Goal: Task Accomplishment & Management: Complete application form

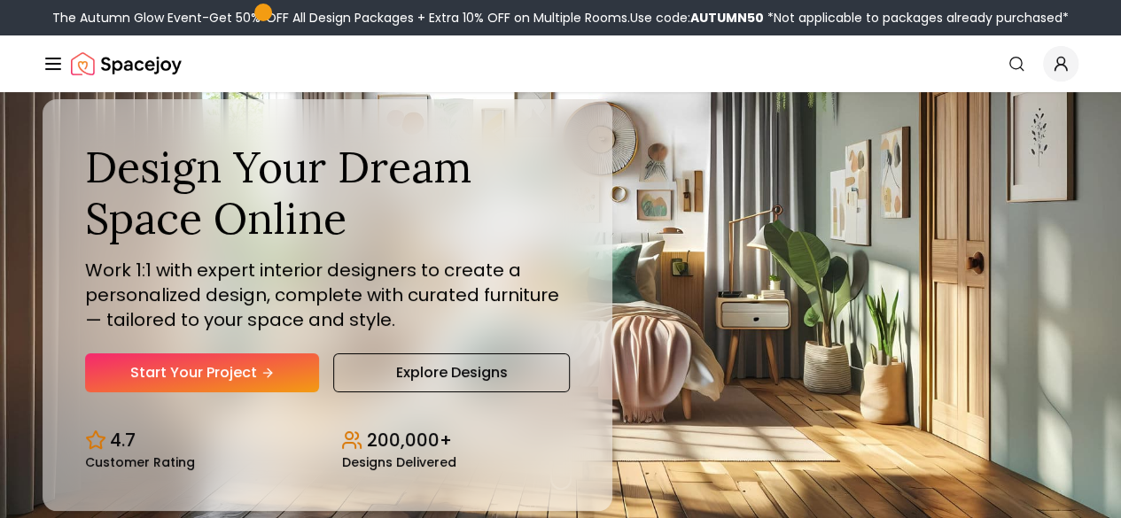
click at [707, 470] on div "Design Your Dream Space Online Work 1:1 with expert interior designers to creat…" at bounding box center [560, 305] width 1121 height 426
click at [0, 0] on link "AI Design" at bounding box center [0, 0] width 0 height 0
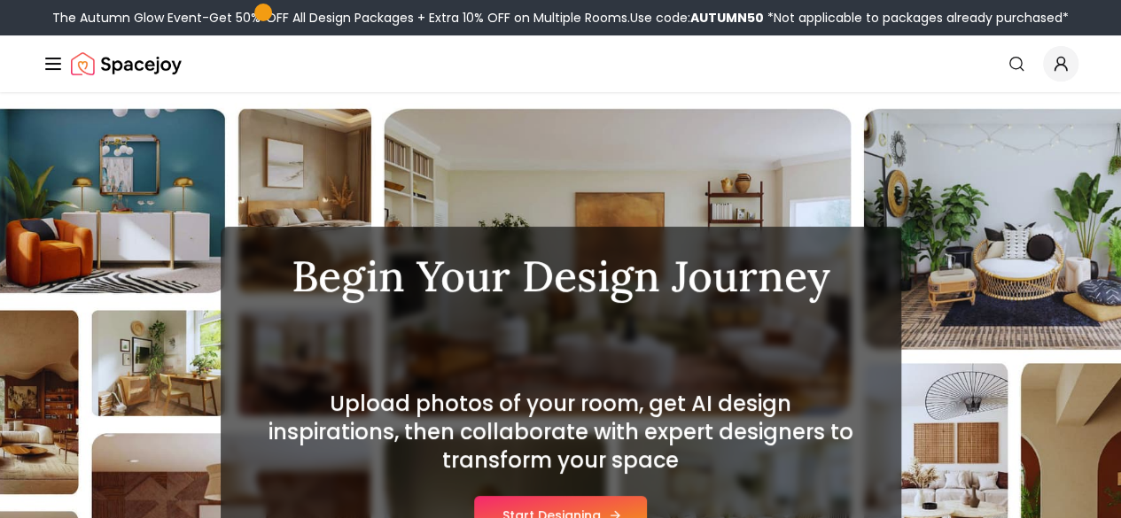
click at [549, 504] on button "Start Designing" at bounding box center [560, 515] width 173 height 39
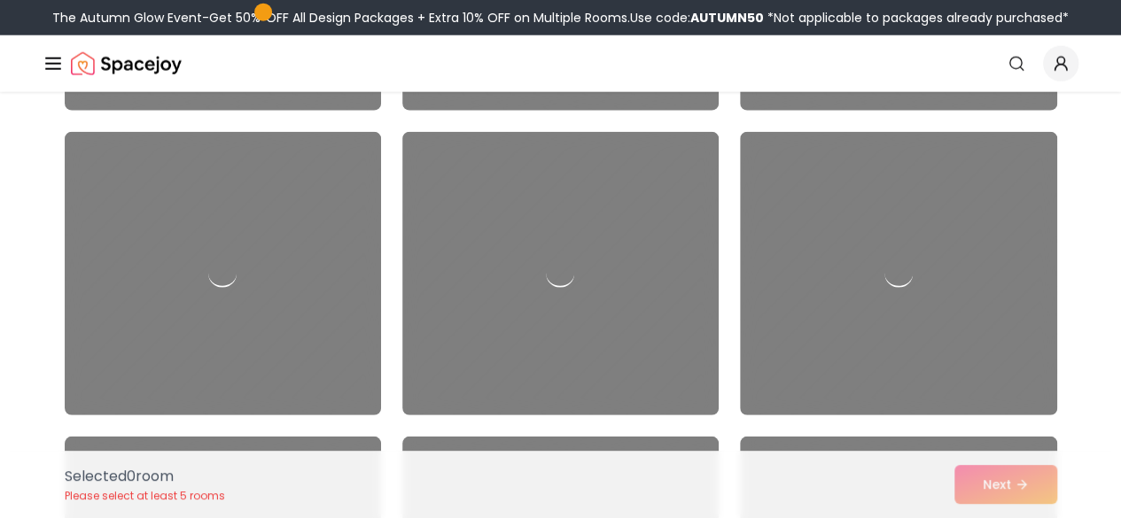
scroll to position [5746, 0]
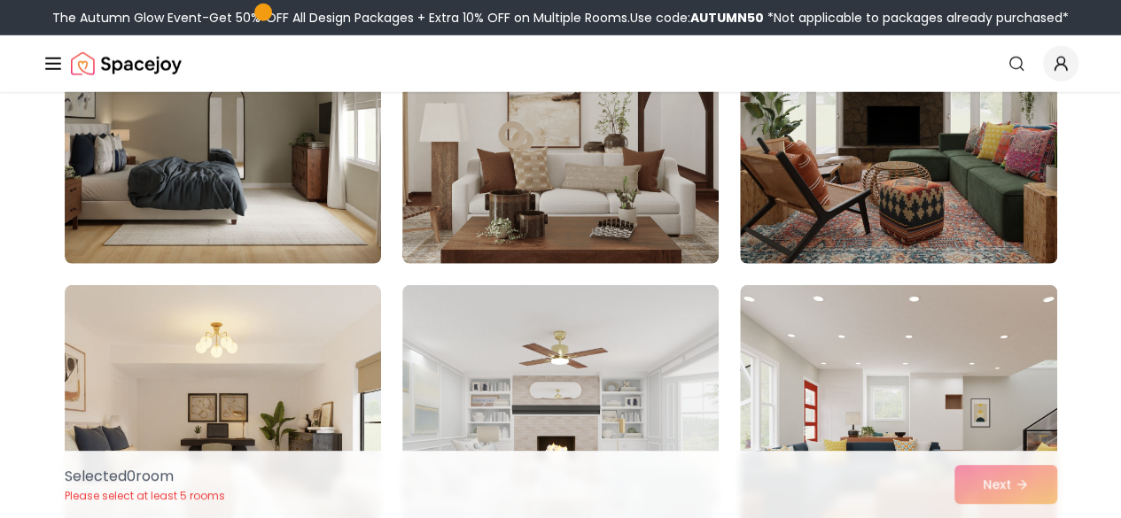
click at [0, 0] on link "Start Your Project" at bounding box center [0, 0] width 0 height 0
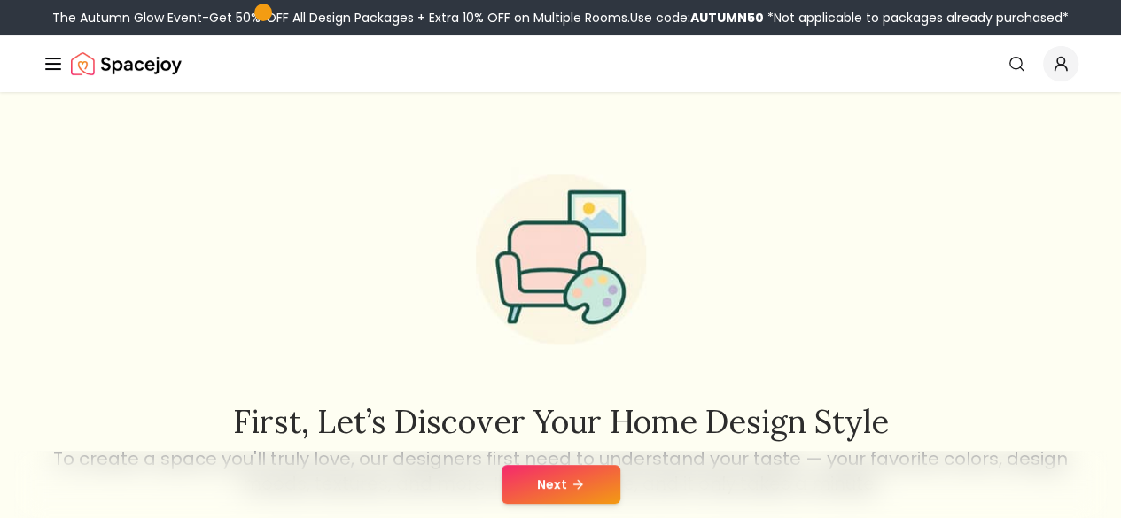
click at [569, 385] on div "First, let’s discover your home design style To create a space you'll truly lov…" at bounding box center [560, 322] width 1020 height 347
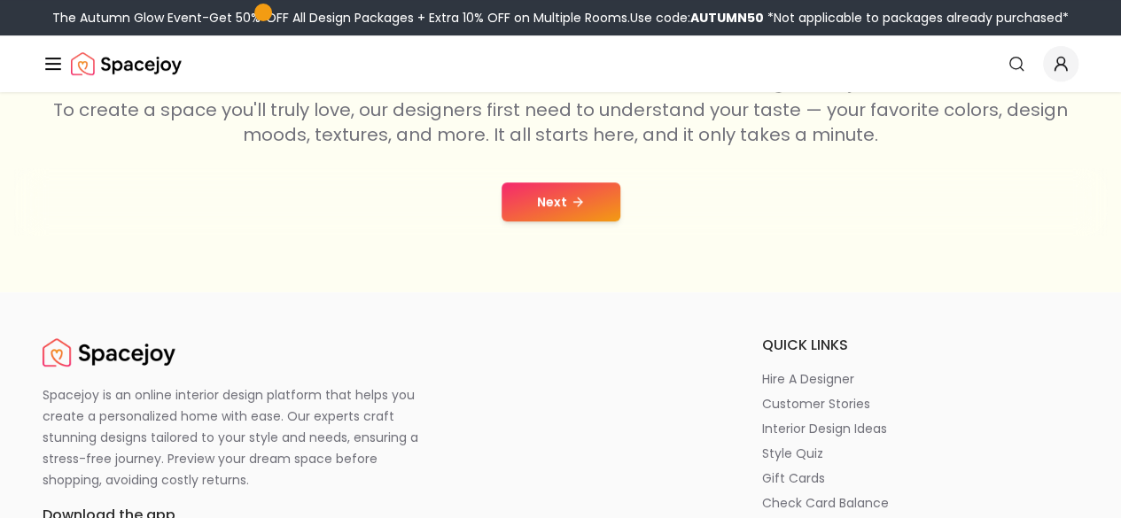
scroll to position [354, 0]
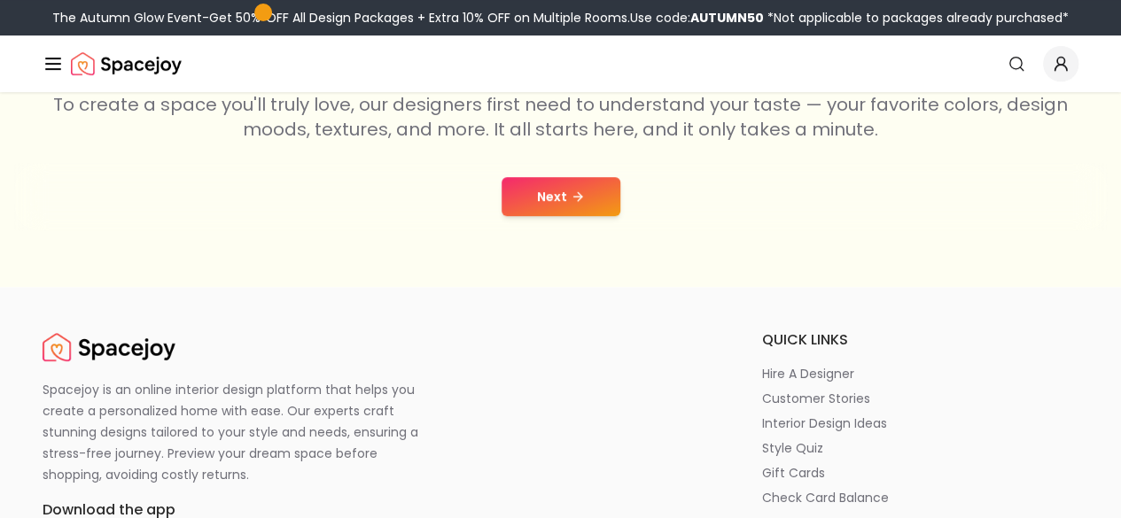
click at [568, 216] on div "Next" at bounding box center [560, 196] width 1092 height 67
click at [572, 194] on icon at bounding box center [577, 197] width 14 height 14
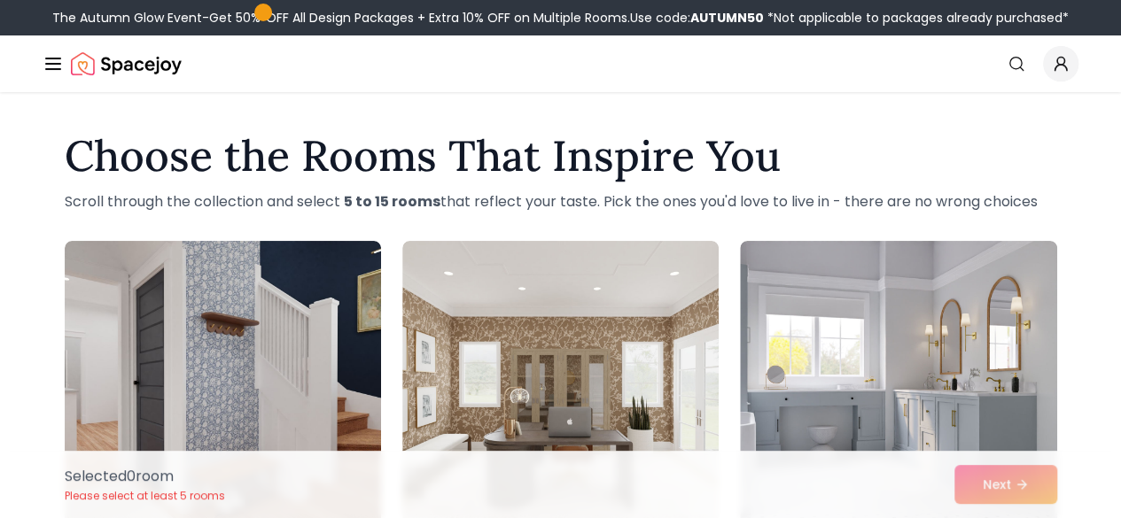
click at [0, 0] on icon "Global" at bounding box center [0, 0] width 0 height 0
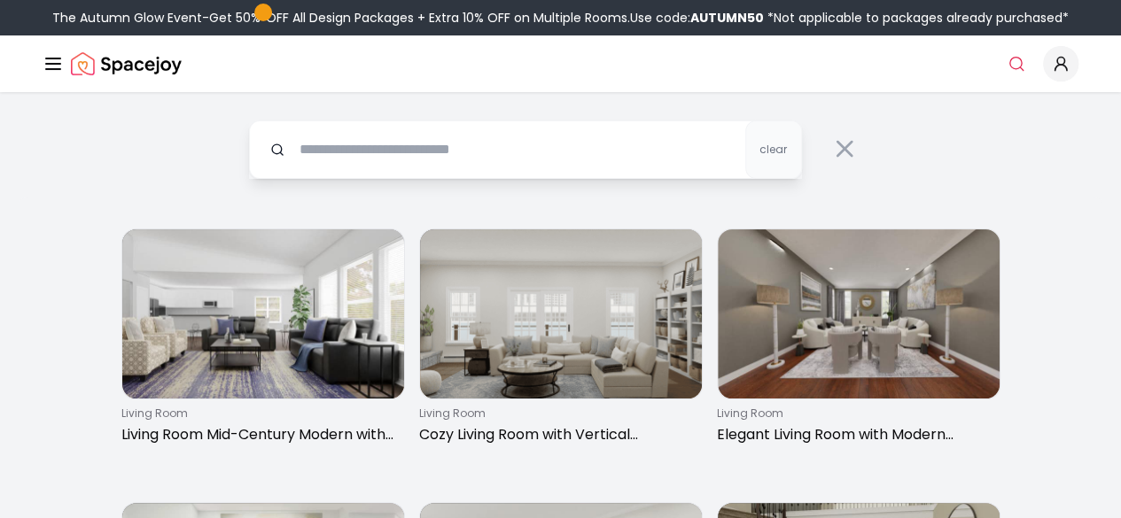
click at [416, 158] on input "text" at bounding box center [525, 149] width 553 height 58
type input "********"
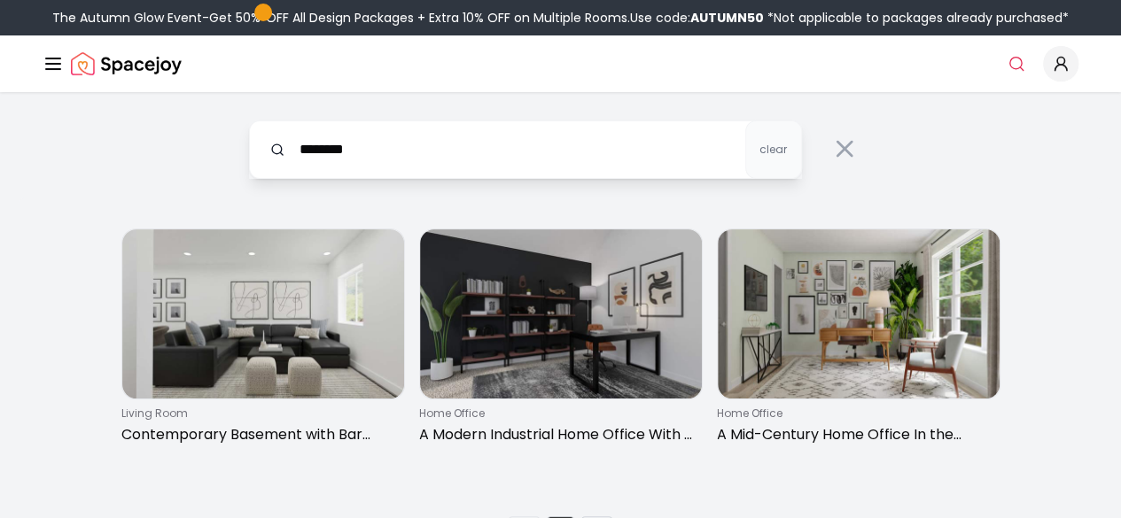
scroll to position [454, 0]
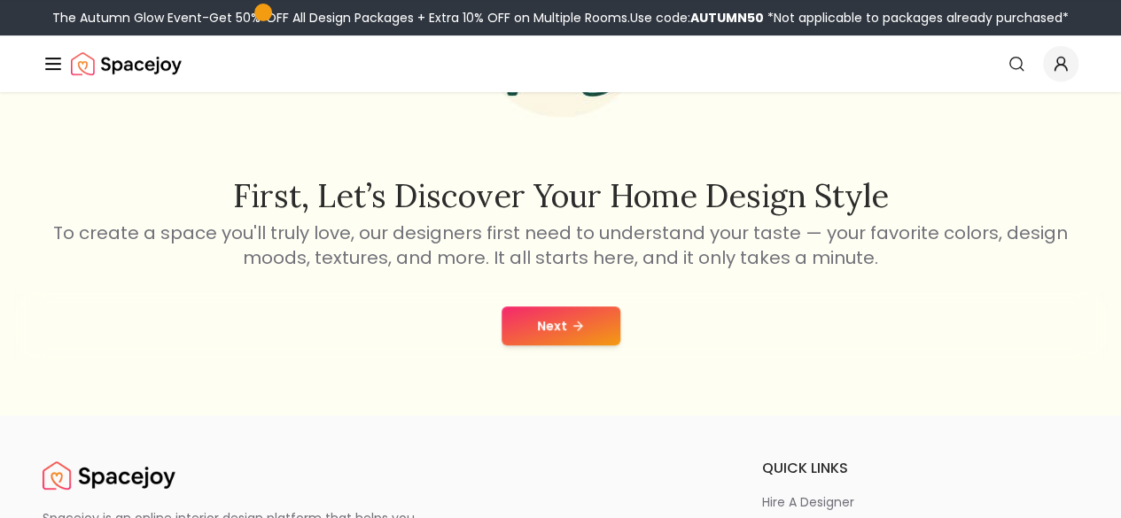
scroll to position [354, 0]
